Goal: Information Seeking & Learning: Learn about a topic

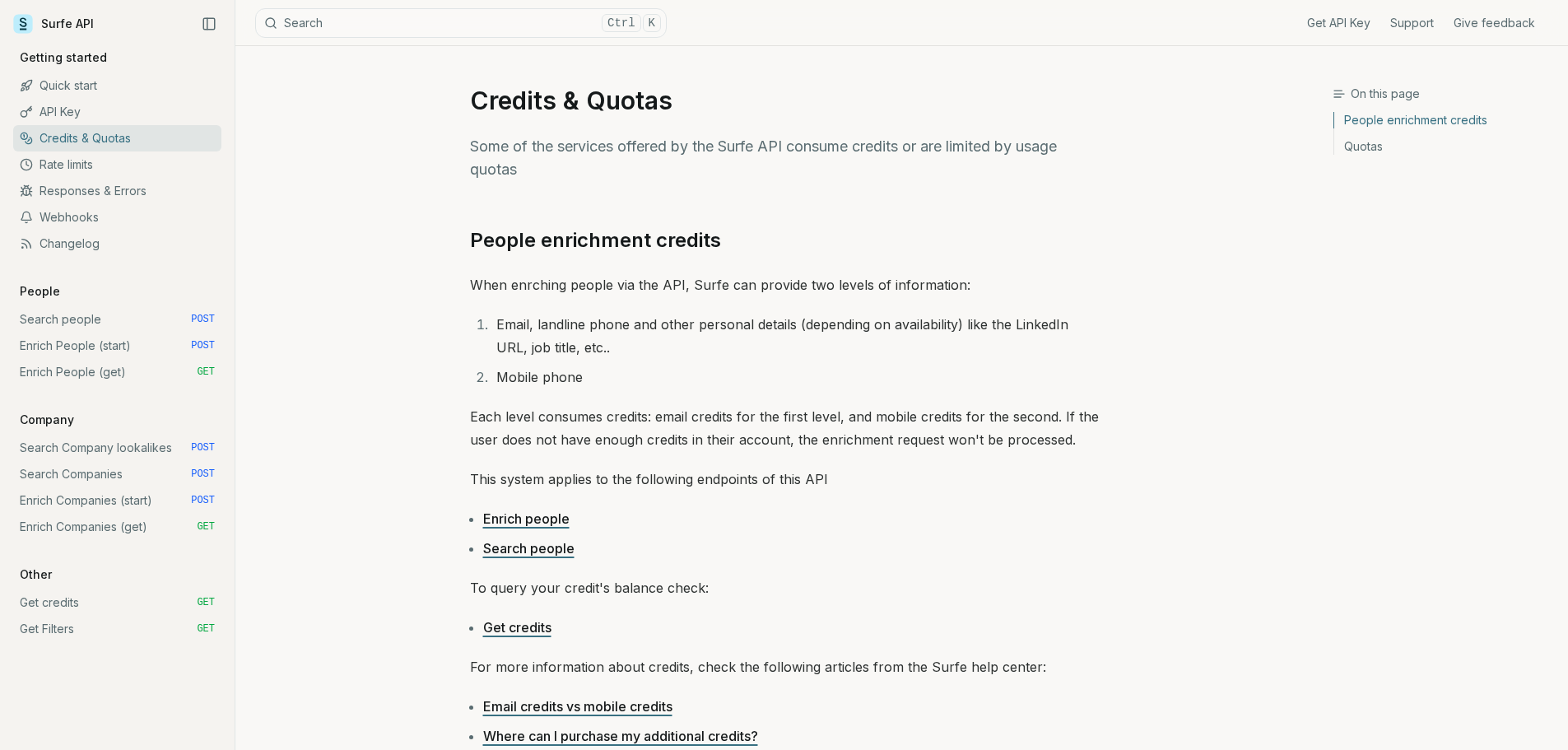
click at [530, 341] on li "Email, landline phone and other personal details (depending on availability) li…" at bounding box center [795, 336] width 607 height 46
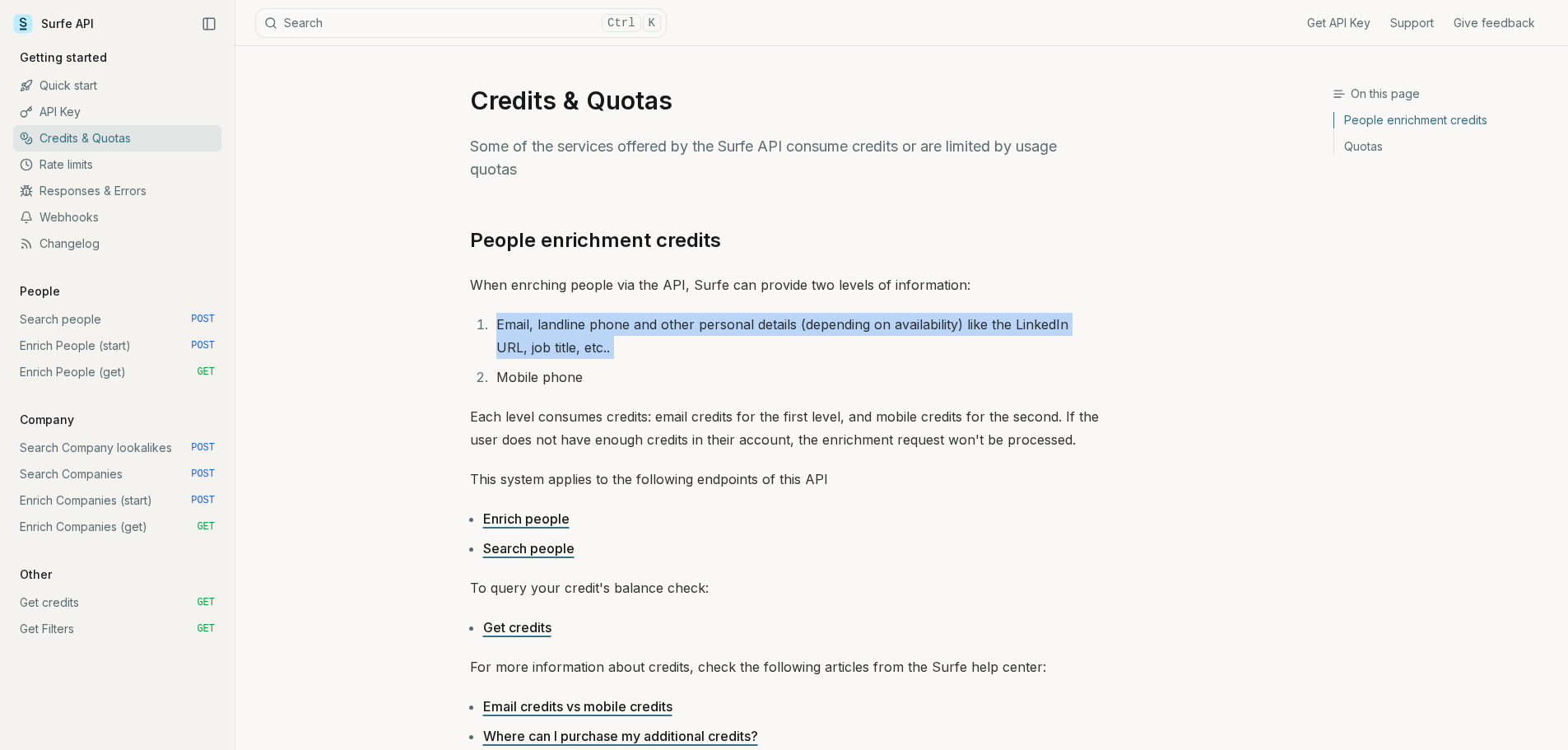
click at [530, 341] on li "Email, landline phone and other personal details (depending on availability) li…" at bounding box center [795, 336] width 607 height 46
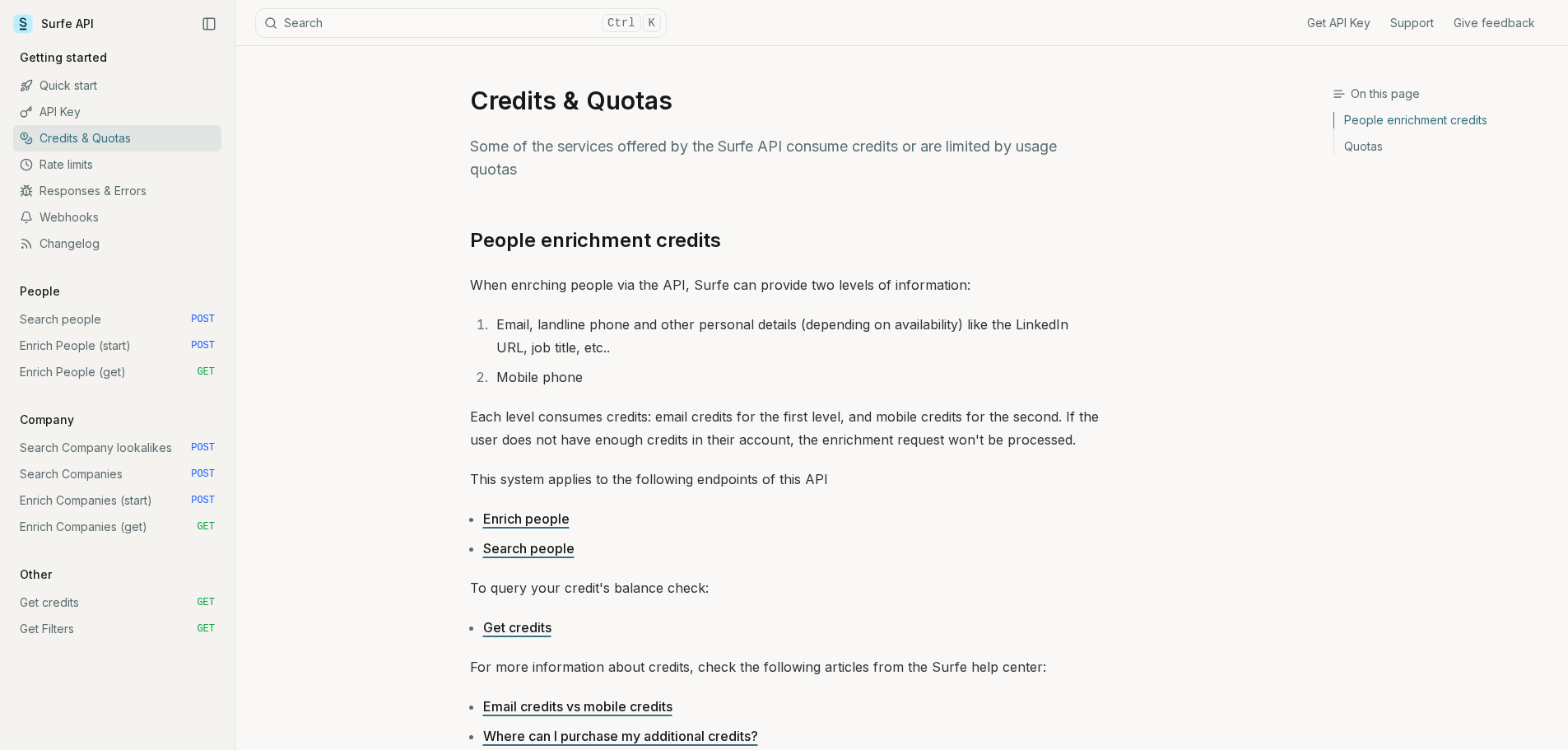
click at [530, 286] on p "When enrching people via the API, Surfe can provide two levels of information:" at bounding box center [785, 285] width 629 height 23
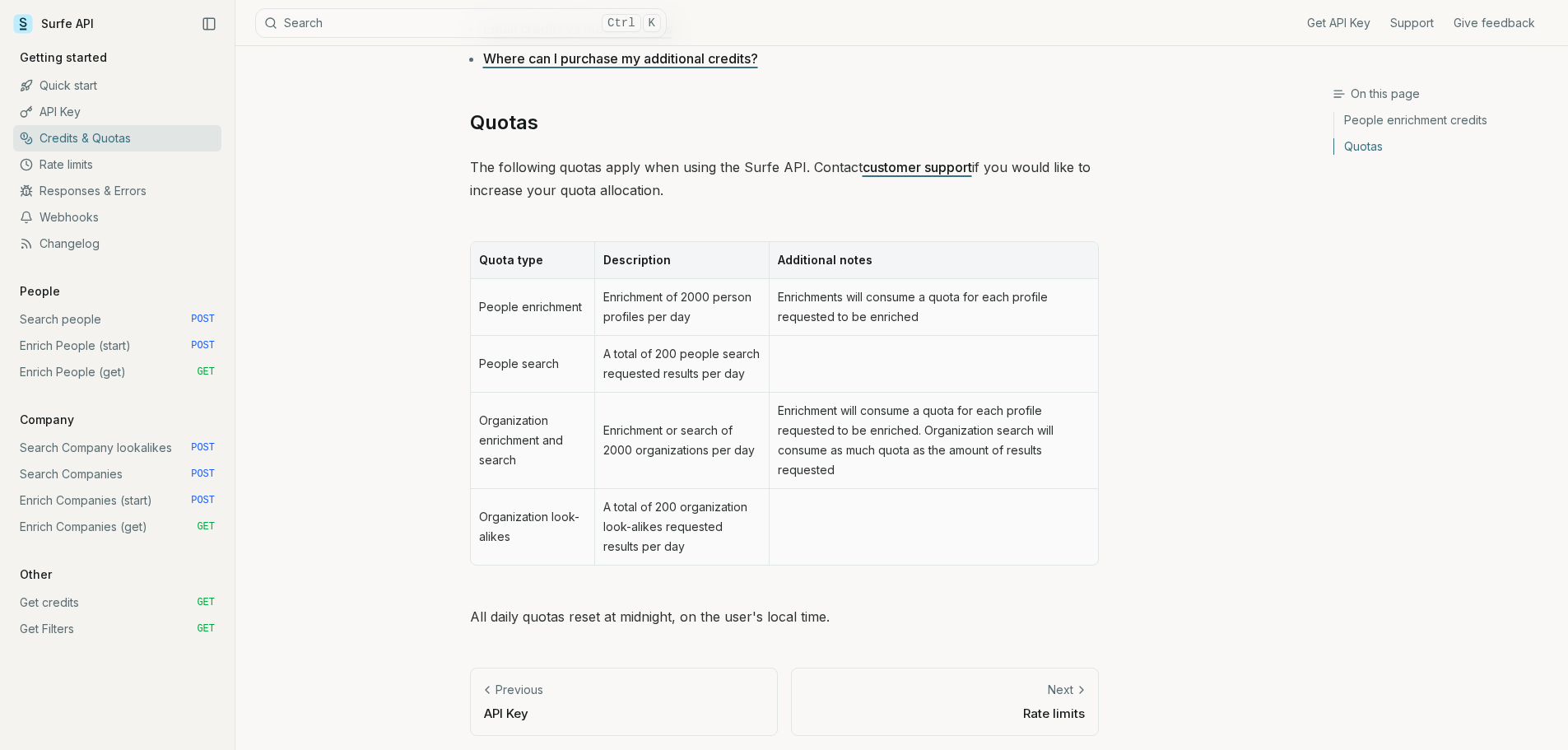
scroll to position [684, 0]
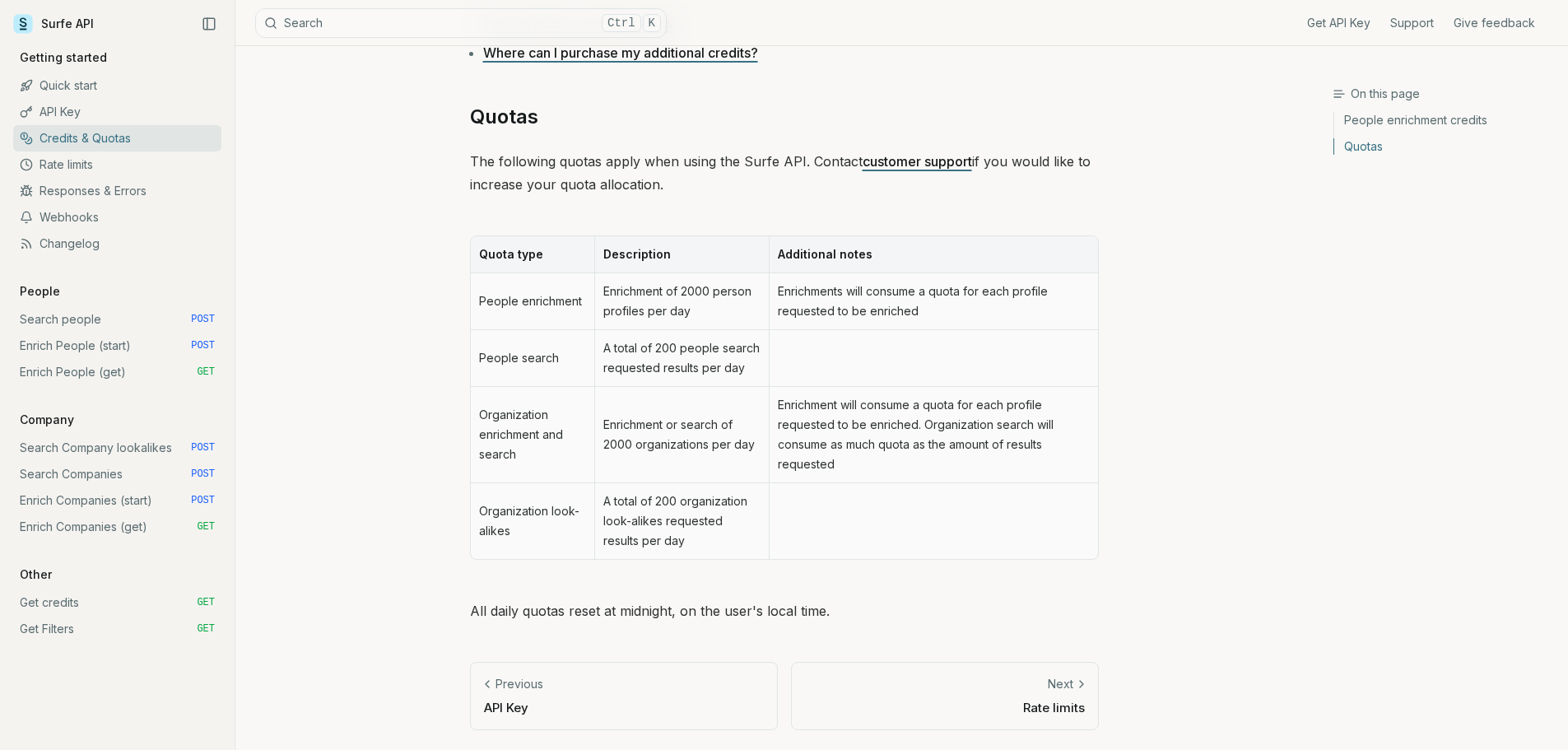
click at [625, 287] on td "Enrichment of 2000 person profiles per day" at bounding box center [682, 301] width 175 height 56
click at [716, 282] on td "Enrichment of 2000 person profiles per day" at bounding box center [682, 301] width 175 height 56
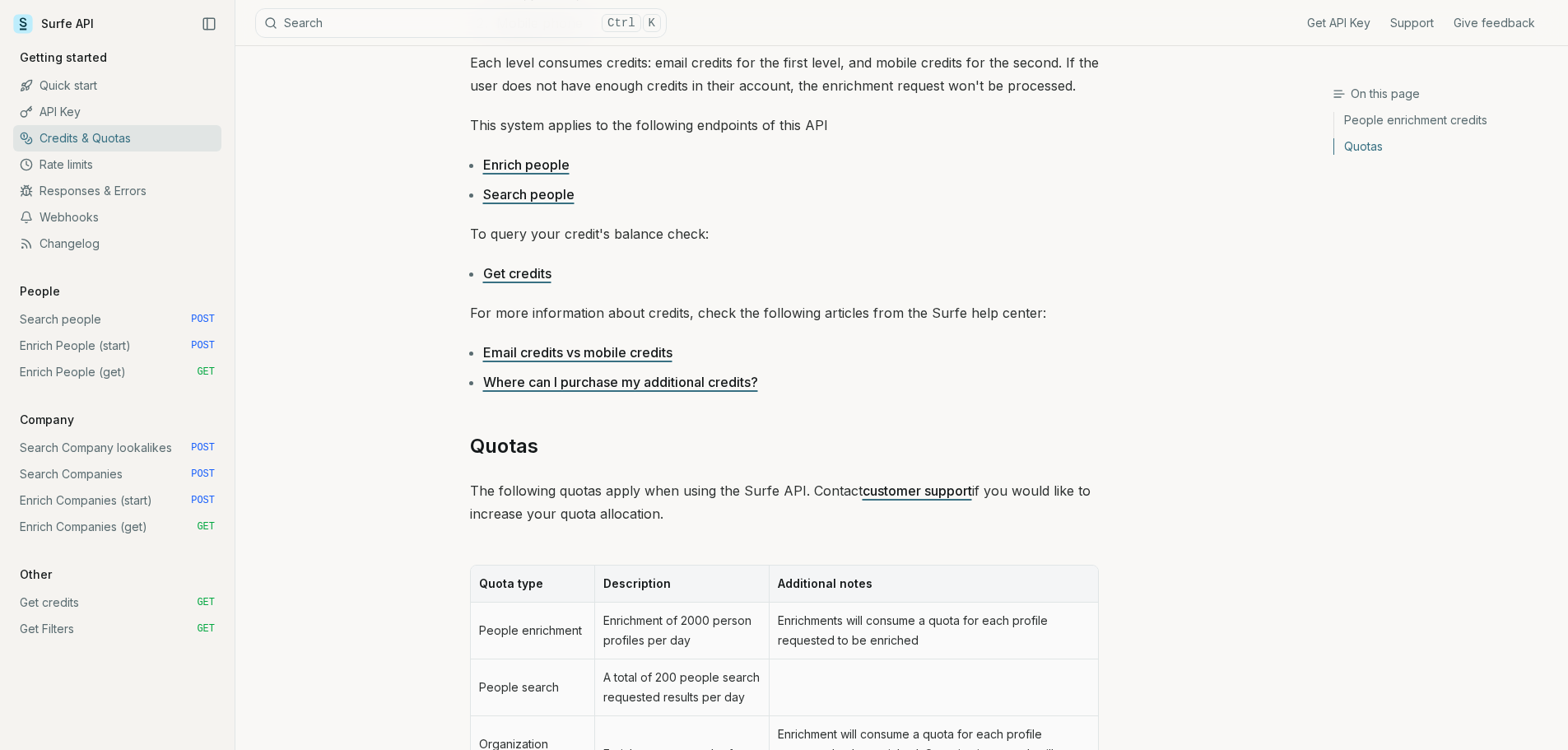
scroll to position [0, 0]
